Goal: Information Seeking & Learning: Learn about a topic

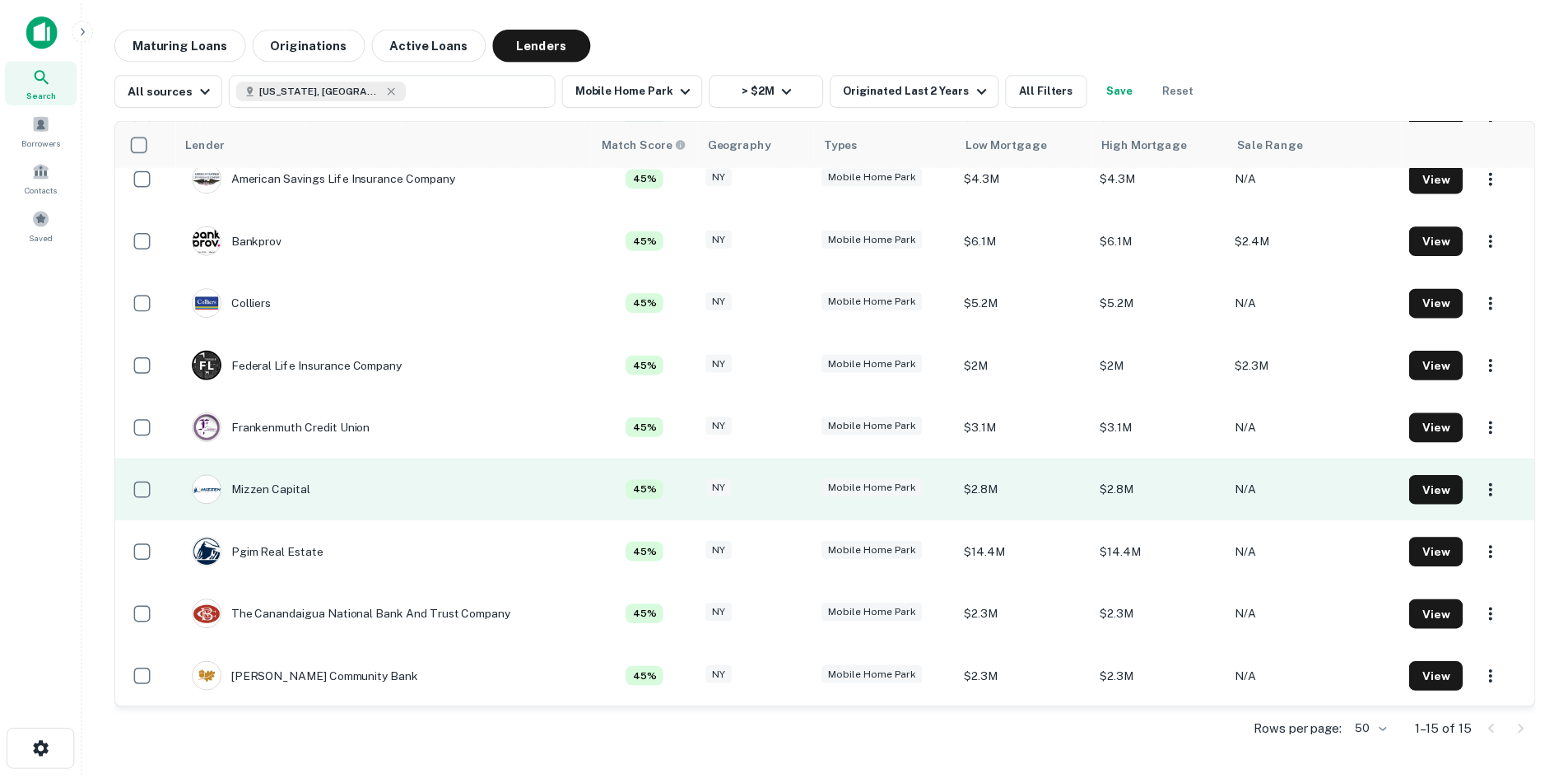
scroll to position [396, 0]
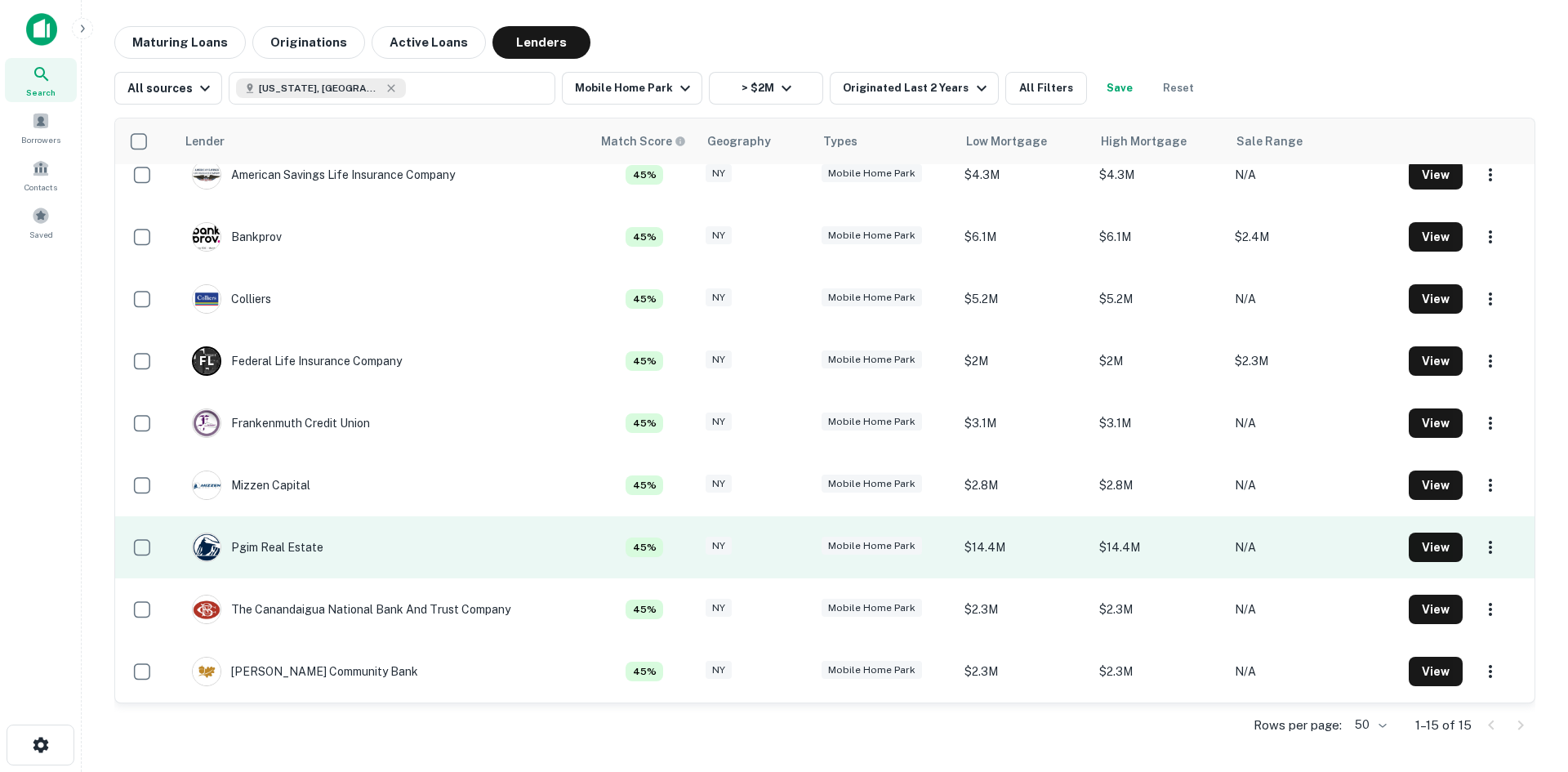
click at [553, 551] on td "Pgim Real Estate" at bounding box center [383, 548] width 416 height 62
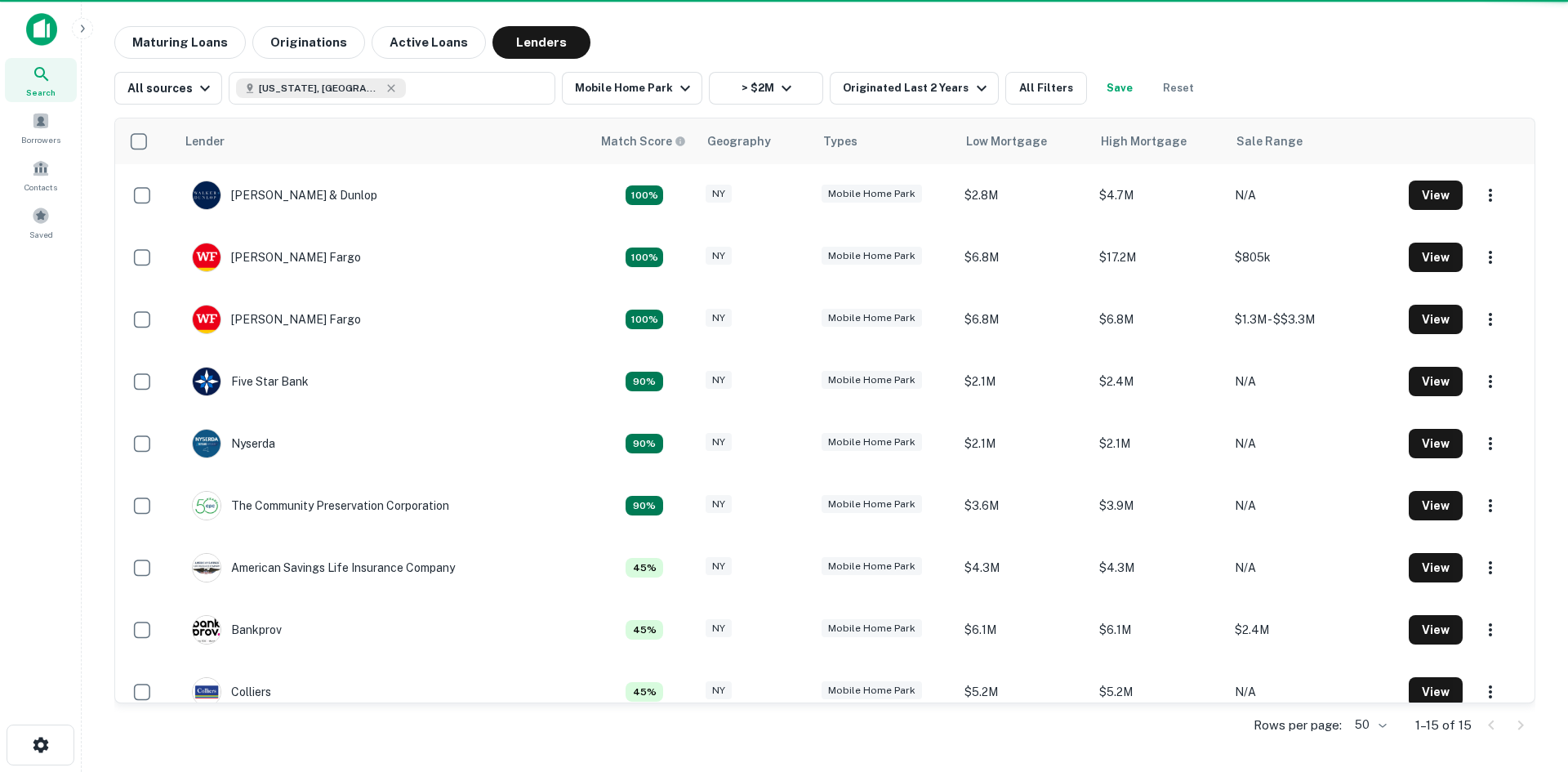
scroll to position [393, 0]
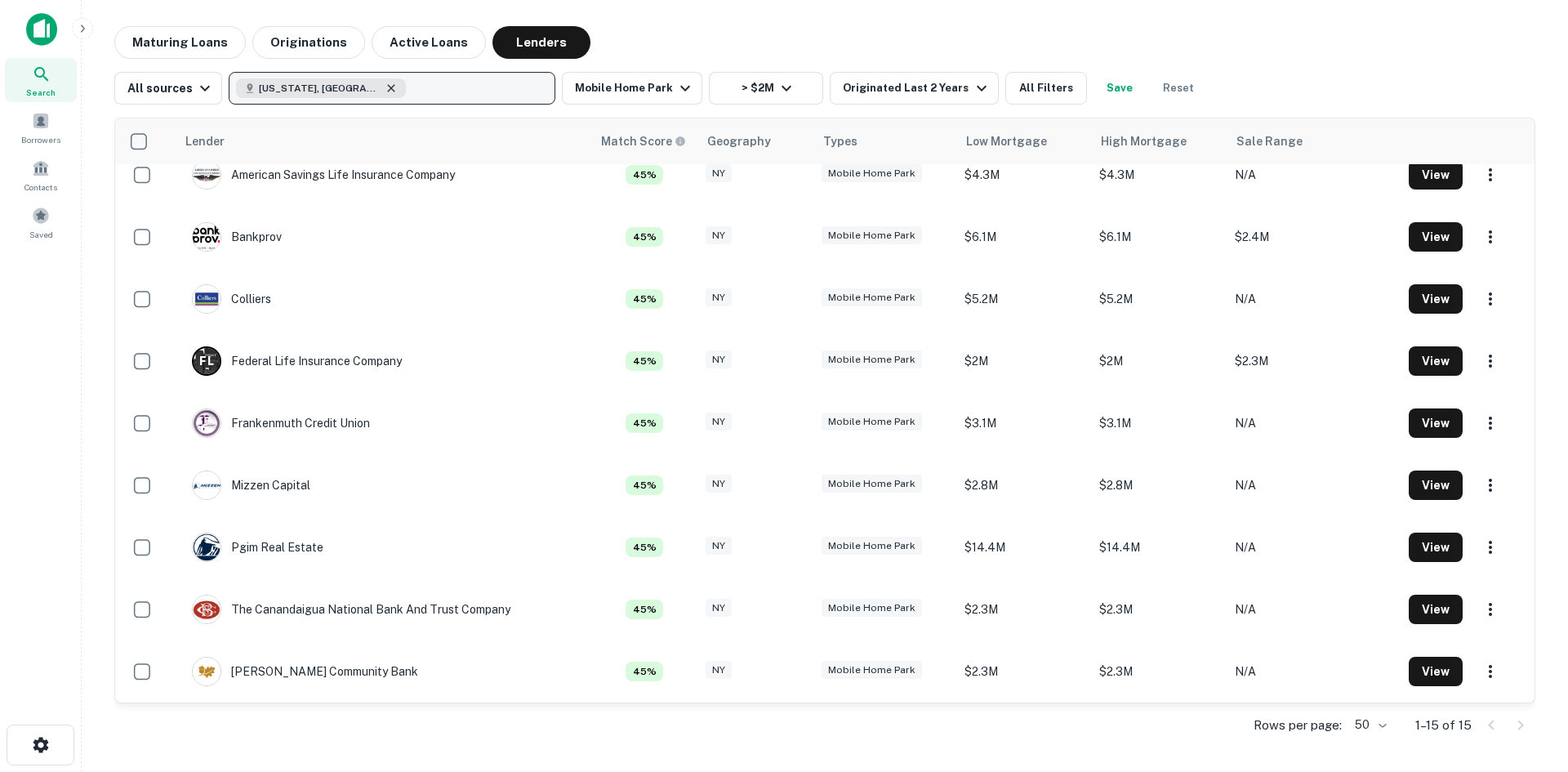
click at [388, 89] on icon "button" at bounding box center [391, 87] width 7 height 7
click at [274, 172] on button "Update" at bounding box center [249, 167] width 49 height 17
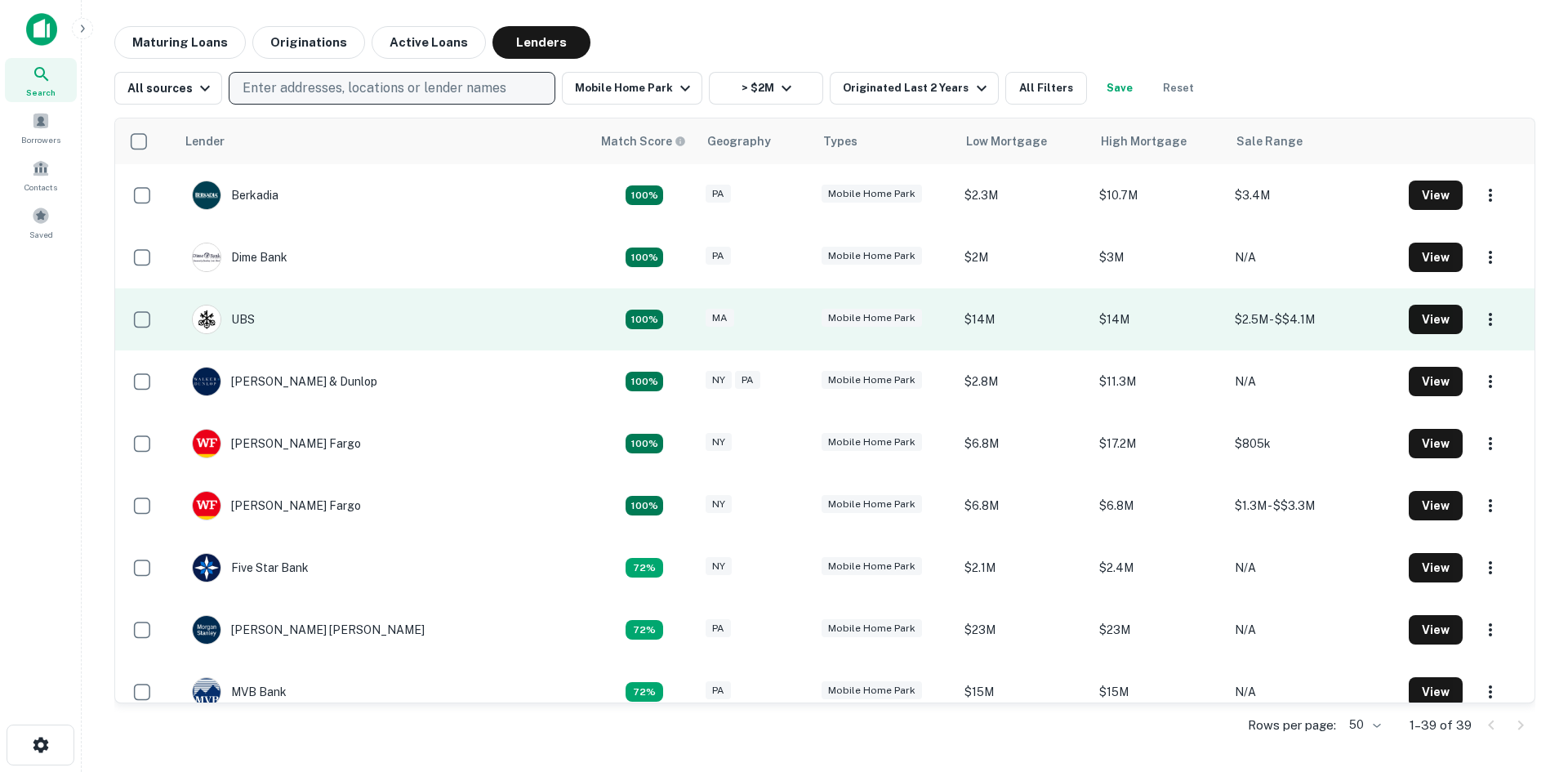
click at [546, 322] on td "UBS" at bounding box center [383, 320] width 416 height 62
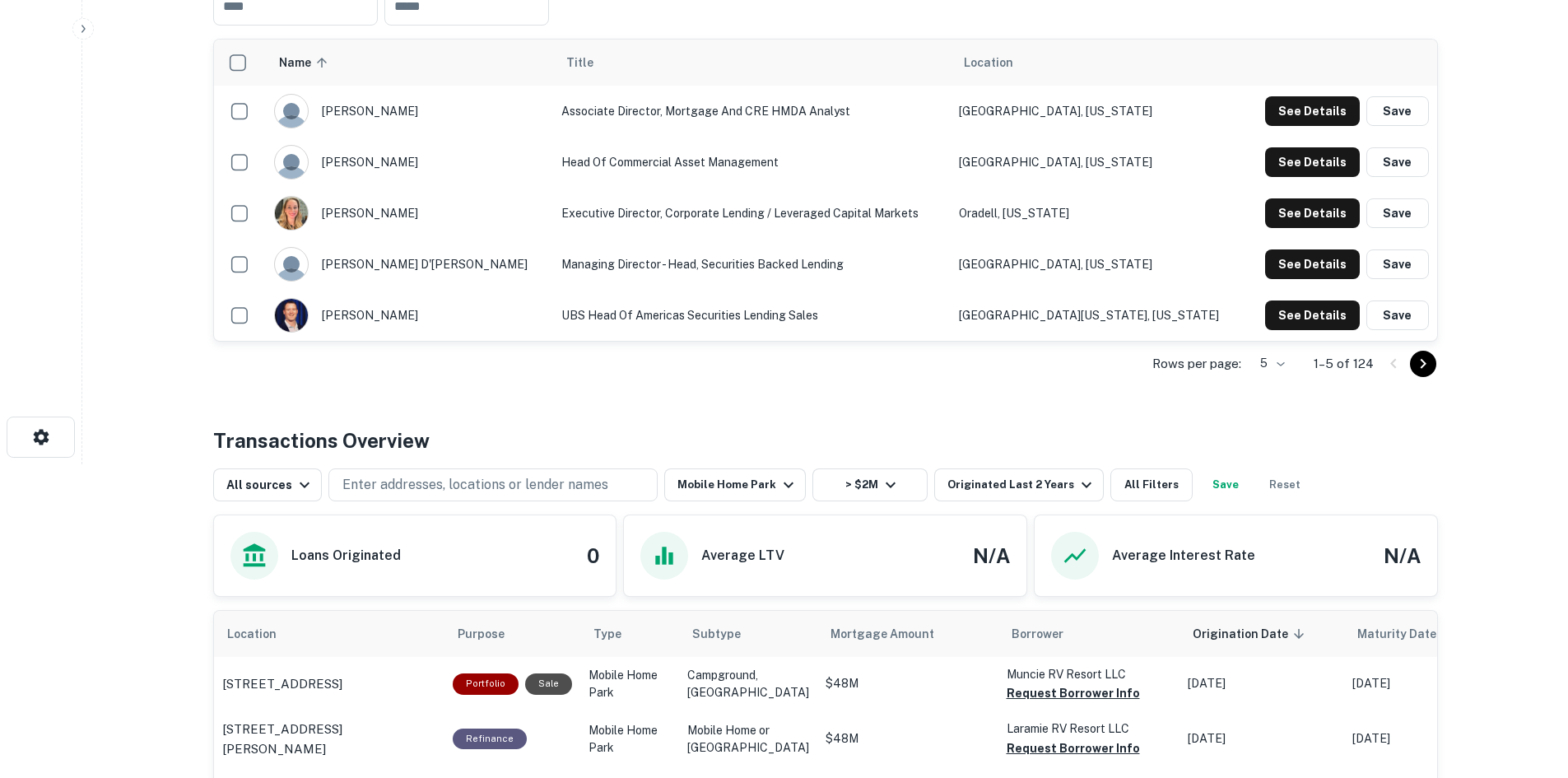
scroll to position [247, 0]
